Goal: Transaction & Acquisition: Download file/media

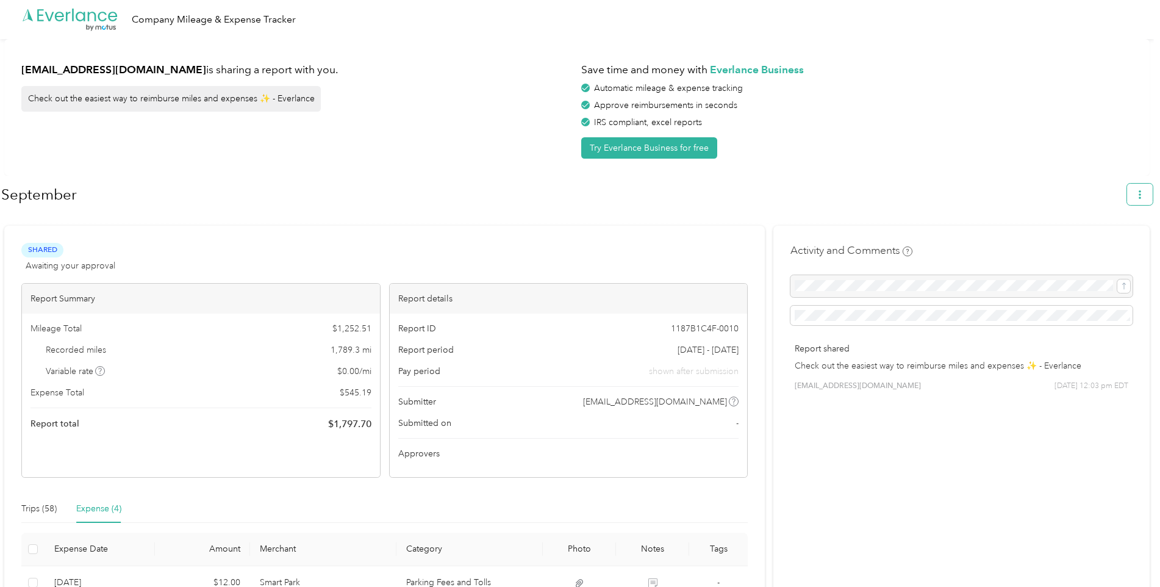
click at [588, 193] on icon "button" at bounding box center [1139, 194] width 9 height 9
click at [588, 246] on span "Download" at bounding box center [1111, 252] width 40 height 13
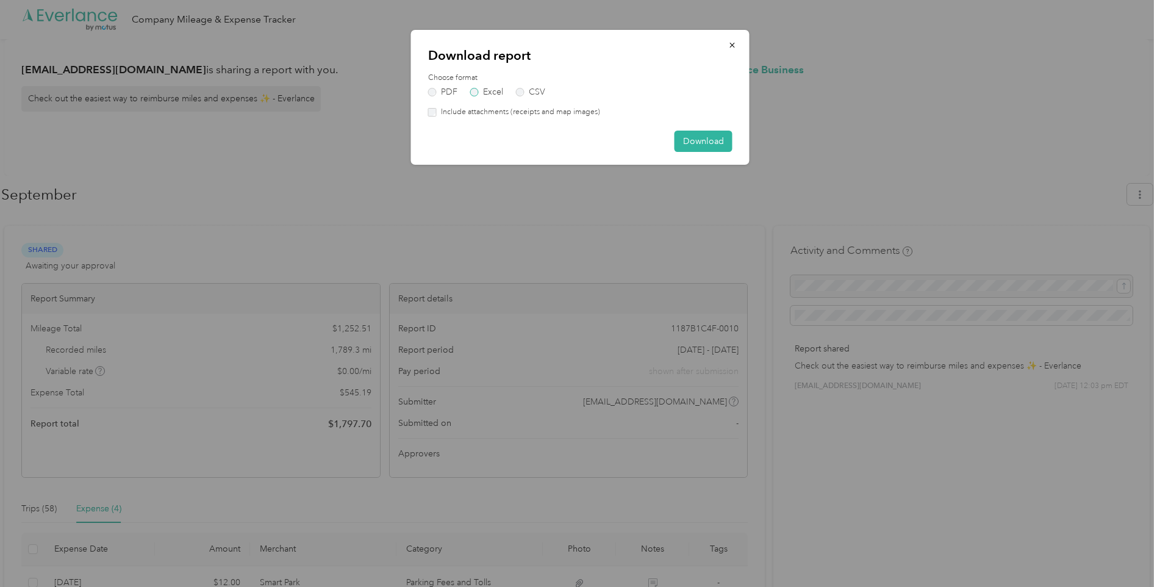
click at [476, 91] on label "Excel" at bounding box center [486, 92] width 33 height 9
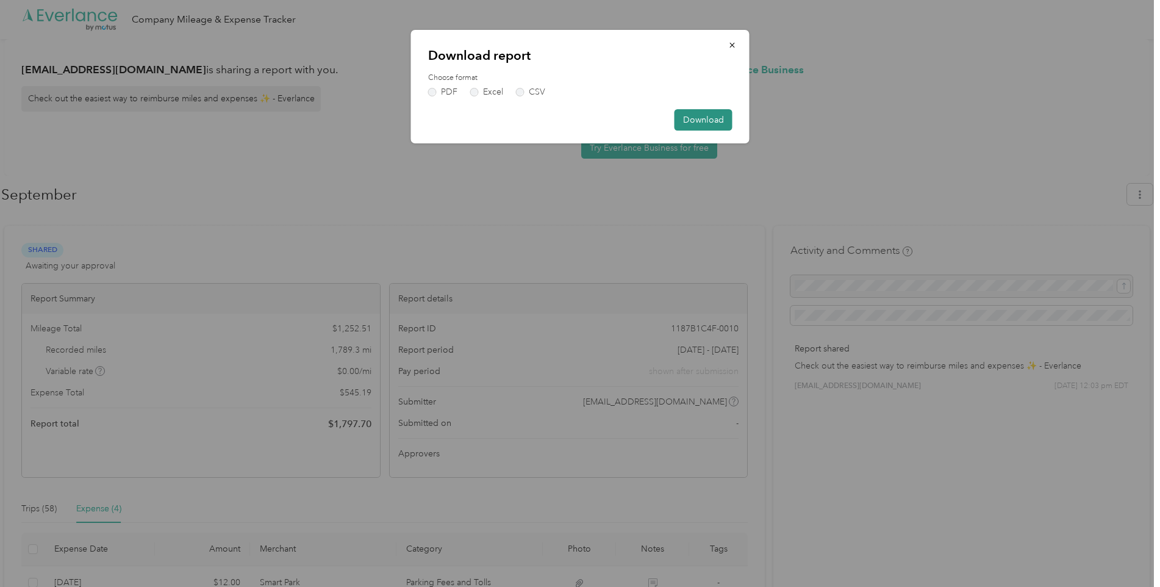
click at [588, 114] on button "Download" at bounding box center [703, 119] width 58 height 21
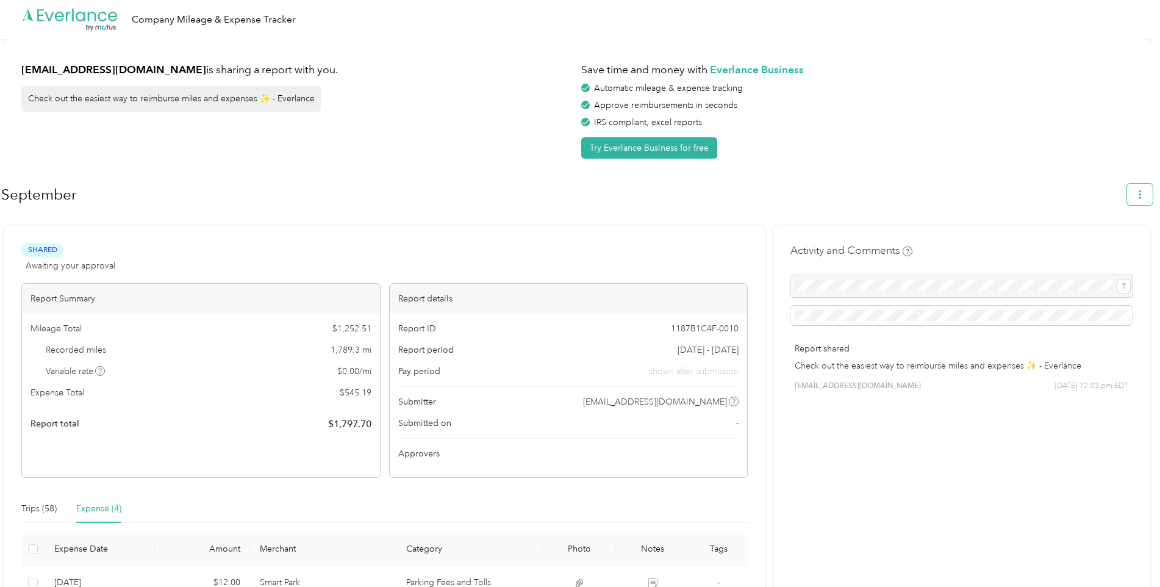
click at [588, 190] on icon "button" at bounding box center [1139, 194] width 9 height 9
click at [588, 246] on span "Download" at bounding box center [1111, 252] width 40 height 13
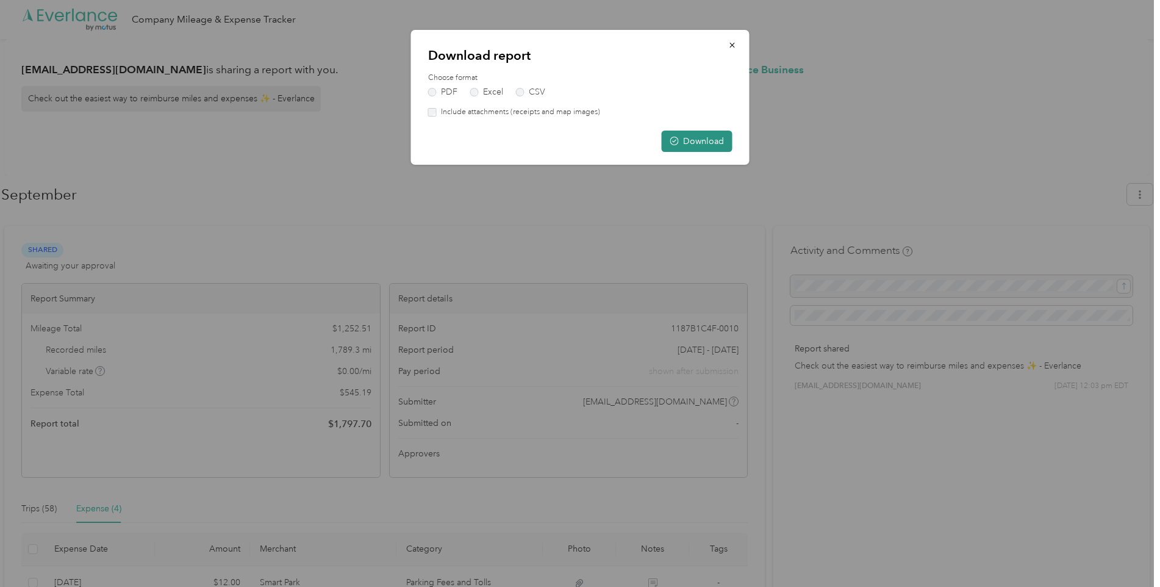
click at [588, 139] on button "Download" at bounding box center [697, 140] width 71 height 21
